Goal: Navigation & Orientation: Go to known website

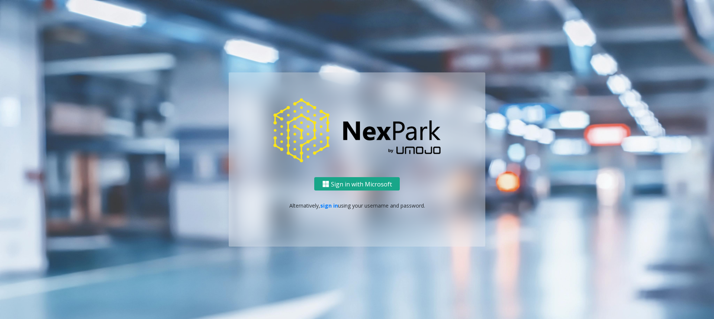
click at [350, 184] on button "Sign in with Microsoft" at bounding box center [357, 184] width 86 height 14
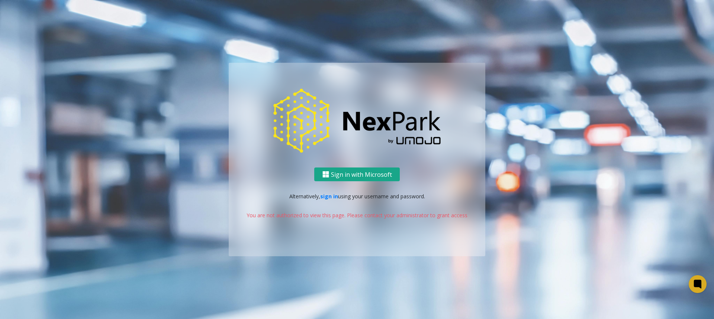
click at [358, 173] on button "Sign in with Microsoft" at bounding box center [357, 175] width 86 height 14
click at [329, 197] on link "sign in" at bounding box center [329, 196] width 18 height 7
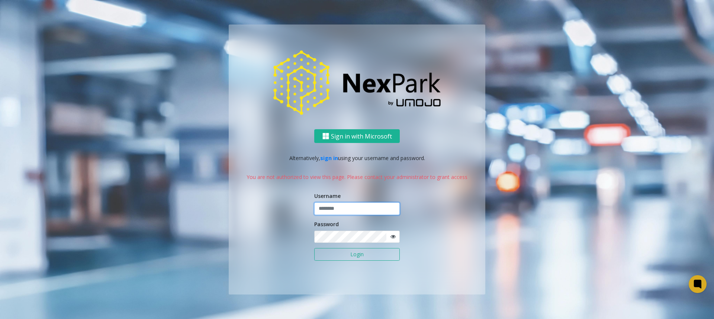
click at [326, 209] on input "text" at bounding box center [357, 209] width 86 height 13
type input "*****"
click at [314, 248] on button "Login" at bounding box center [357, 254] width 86 height 13
